Goal: Task Accomplishment & Management: Use online tool/utility

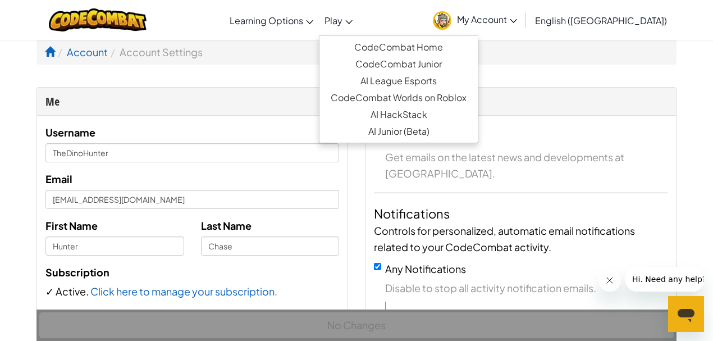
click at [342, 20] on span "Play" at bounding box center [333, 21] width 18 height 12
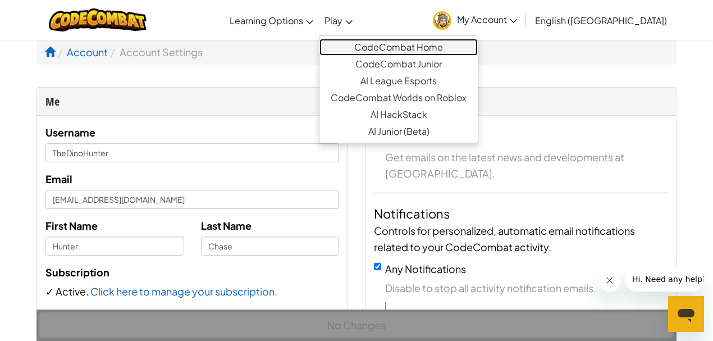
click at [430, 48] on link "CodeCombat Home" at bounding box center [398, 47] width 158 height 17
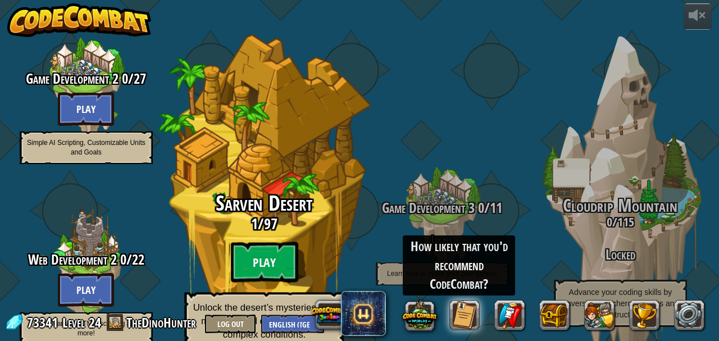
click at [271, 248] on btn "Play" at bounding box center [263, 262] width 67 height 40
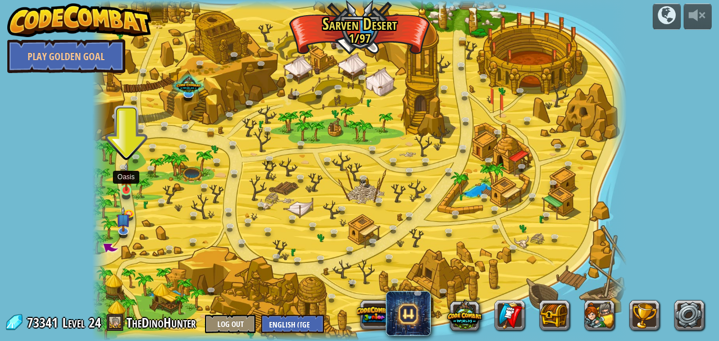
click at [126, 189] on img at bounding box center [126, 176] width 12 height 29
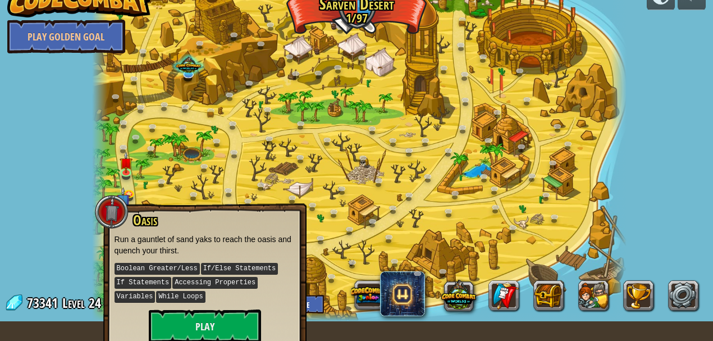
scroll to position [31, 0]
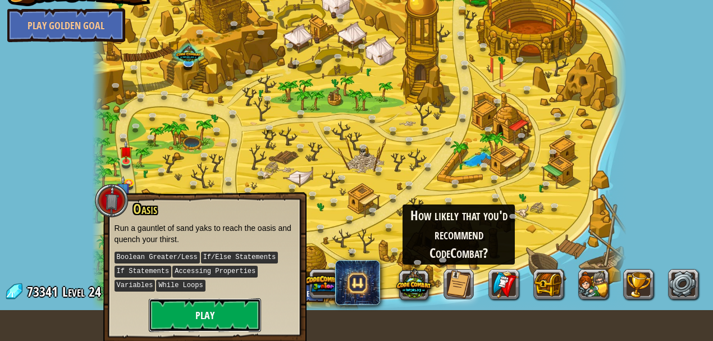
click at [214, 313] on button "Play" at bounding box center [205, 315] width 112 height 34
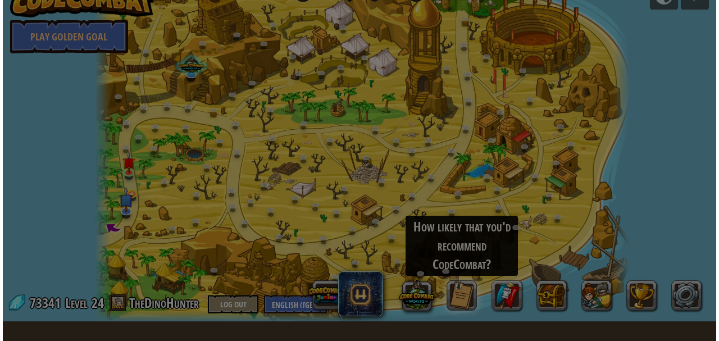
scroll to position [20, 0]
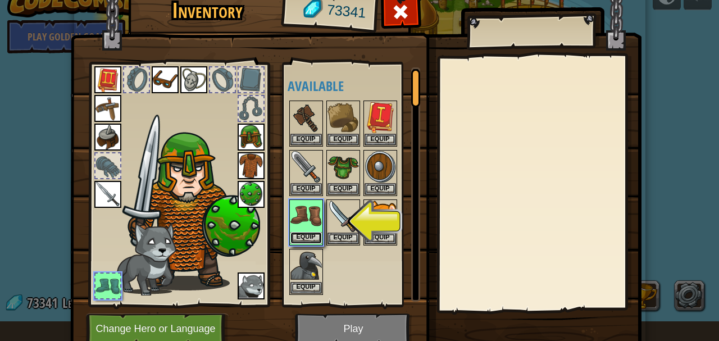
click at [308, 234] on button "Equip" at bounding box center [305, 238] width 31 height 12
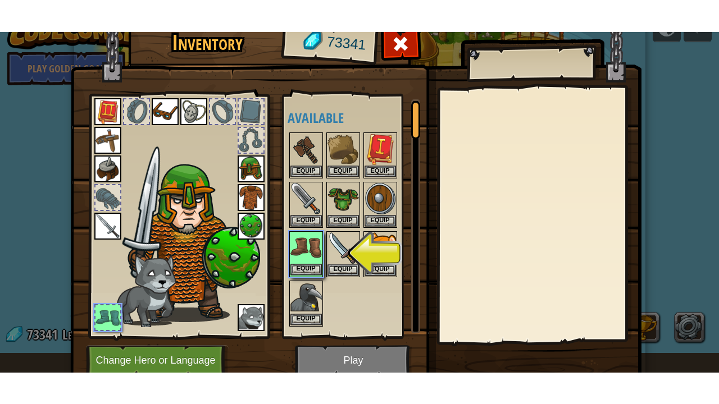
scroll to position [0, 0]
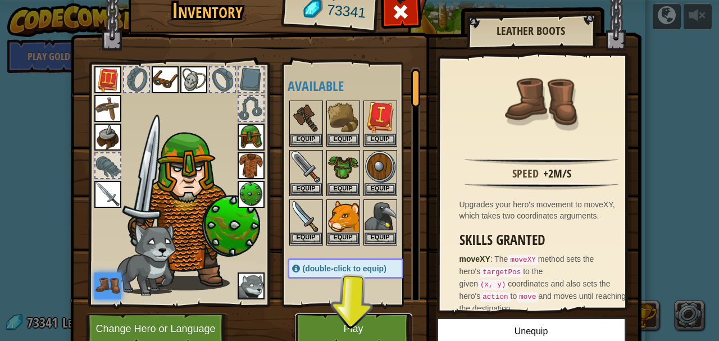
click at [315, 330] on button "Play" at bounding box center [353, 328] width 117 height 31
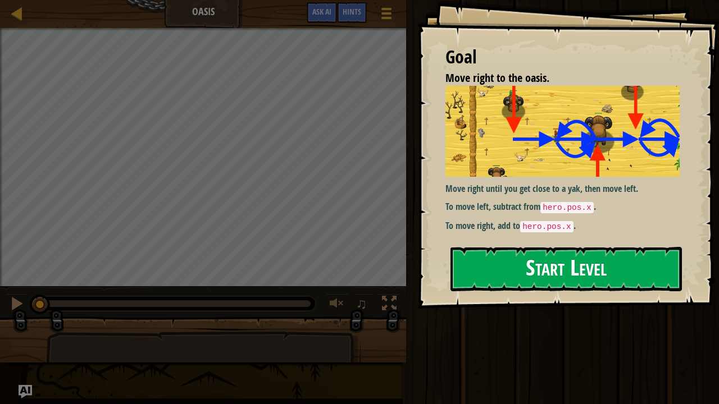
click at [524, 272] on button "Start Level" at bounding box center [565, 269] width 231 height 44
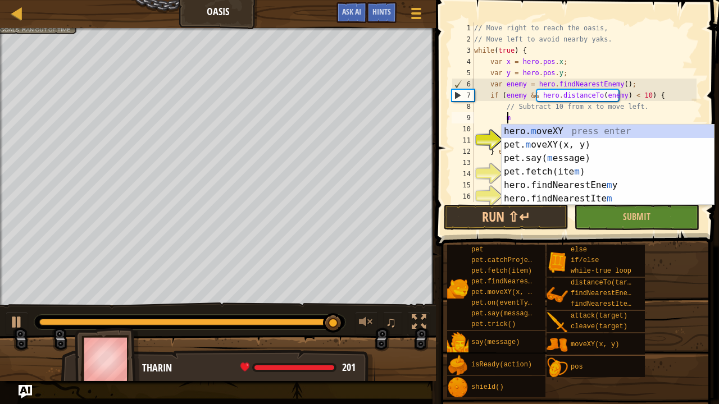
scroll to position [5, 2]
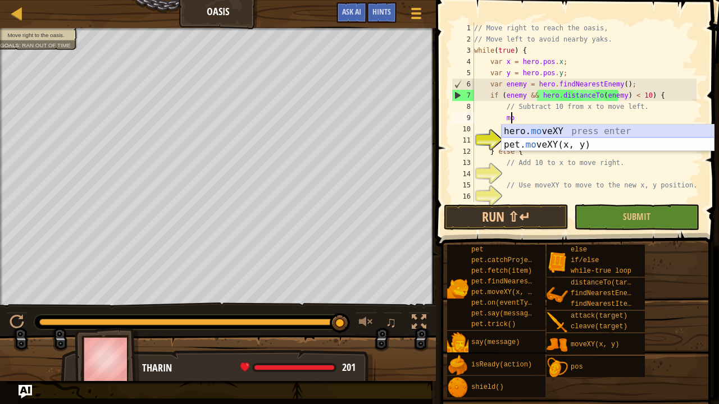
click at [566, 131] on div "hero. mo veXY press enter pet. mo veXY(x, y) press enter" at bounding box center [607, 152] width 213 height 54
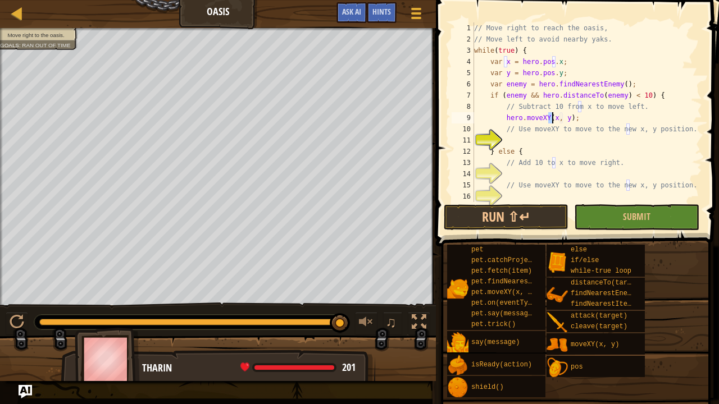
click at [552, 117] on div "// Move right to reach the oasis, // Move left to avoid nearby yaks. while ( tr…" at bounding box center [584, 112] width 225 height 180
drag, startPoint x: 584, startPoint y: 116, endPoint x: 505, endPoint y: 117, distance: 79.2
click at [505, 117] on div "// Move right to reach the oasis, // Move left to avoid nearby yaks. while ( tr…" at bounding box center [584, 123] width 225 height 202
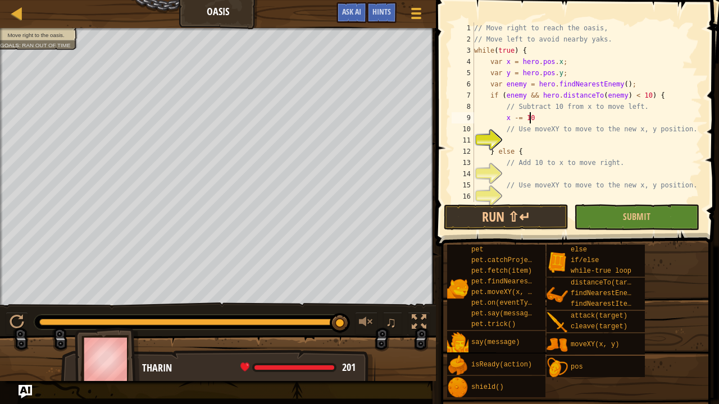
type textarea "x -= 10;"
click at [530, 145] on div "// Move right to reach the oasis, // Move left to avoid nearby yaks. while ( tr…" at bounding box center [584, 123] width 225 height 202
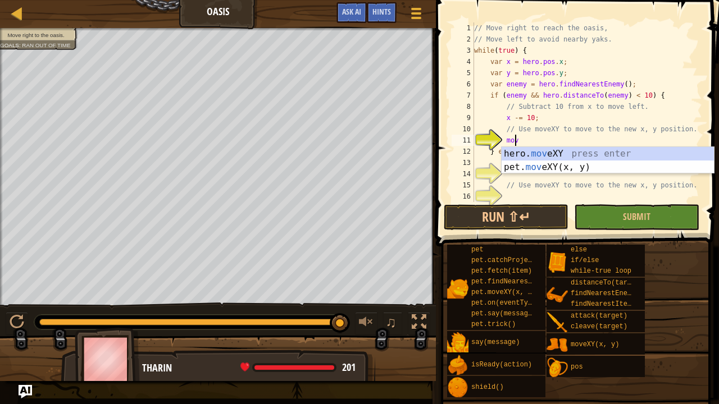
scroll to position [5, 3]
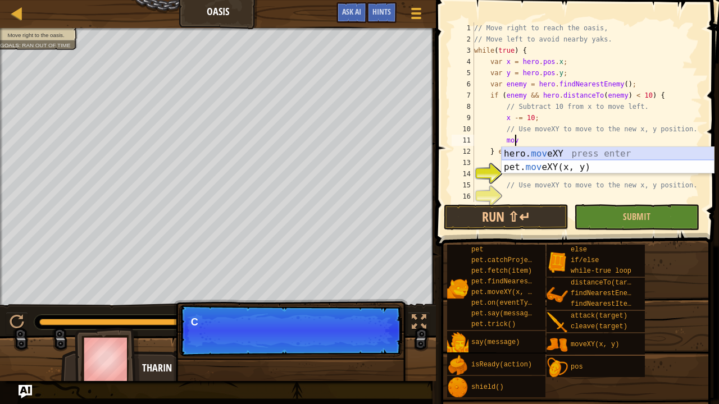
click at [536, 155] on div "hero. mov eXY press enter pet. mov eXY(x, y) press enter" at bounding box center [607, 174] width 213 height 54
type textarea "hero.moveXY(x, y);"
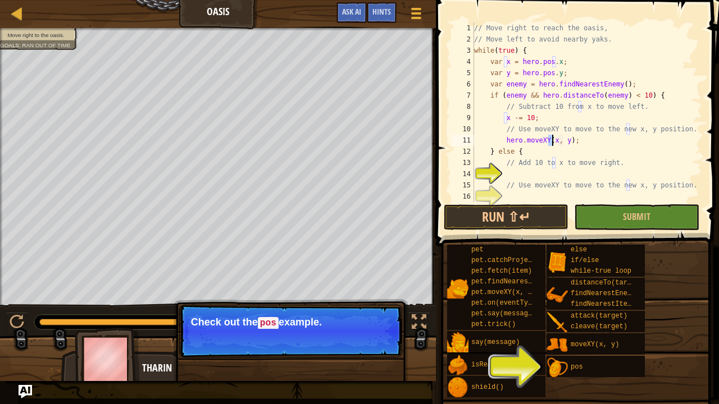
click at [592, 136] on div "// Move right to reach the oasis, // Move left to avoid nearby yaks. while ( tr…" at bounding box center [584, 123] width 225 height 202
click at [524, 175] on div "// Move right to reach the oasis, // Move left to avoid nearby yaks. while ( tr…" at bounding box center [584, 123] width 225 height 202
type textarea "x += 10;"
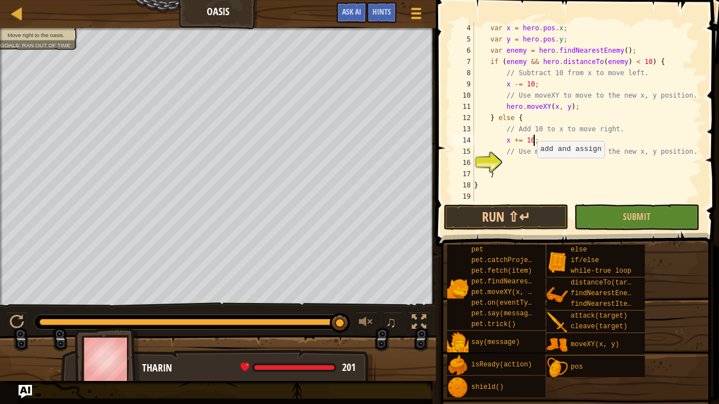
scroll to position [11, 0]
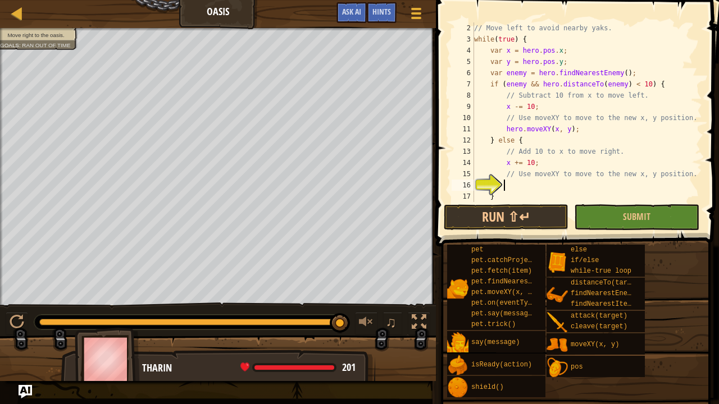
click at [518, 187] on div "// Move left to avoid nearby yaks. while ( true ) { var x = hero . pos . x ; va…" at bounding box center [584, 123] width 225 height 202
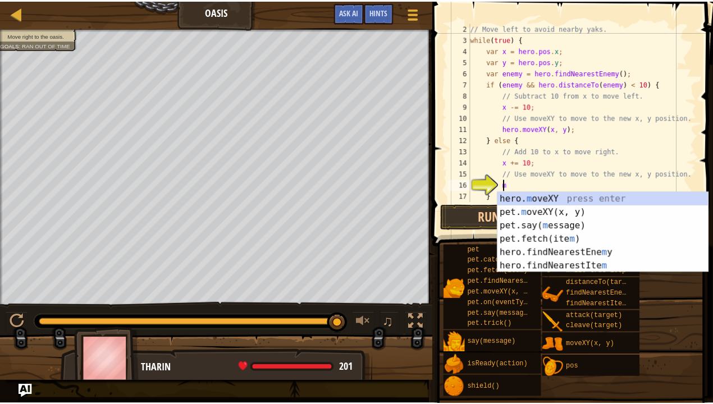
scroll to position [5, 2]
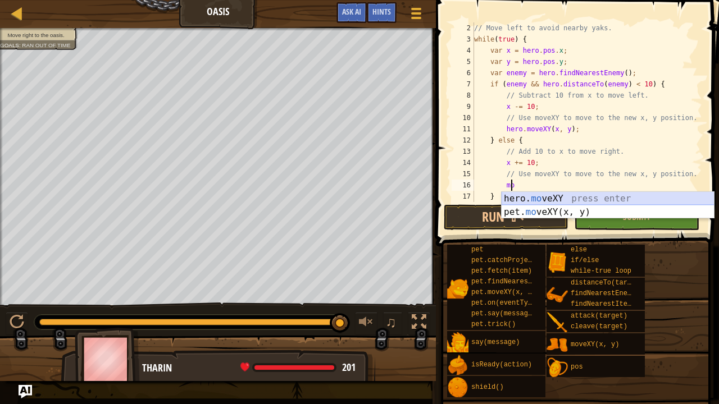
click at [592, 195] on div "hero. mo veXY press enter pet. mo veXY(x, y) press enter" at bounding box center [607, 219] width 213 height 54
type textarea "hero.moveXY(x, y);"
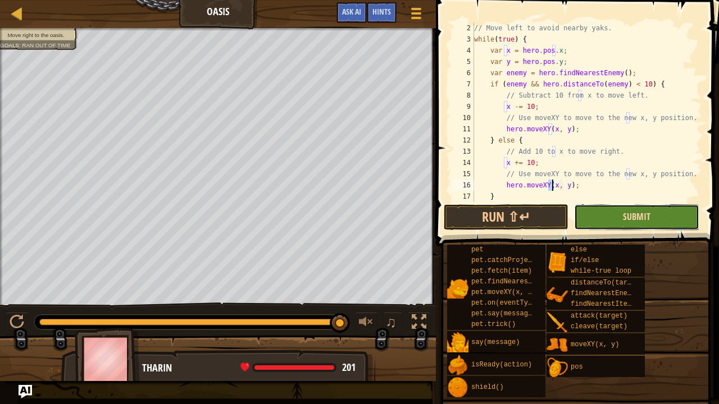
click at [628, 220] on span "Submit" at bounding box center [637, 217] width 28 height 12
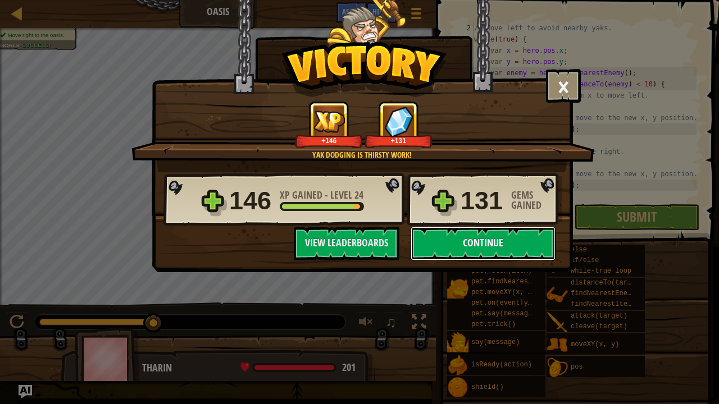
click at [478, 248] on button "Continue" at bounding box center [482, 244] width 145 height 34
